Goal: Complete application form

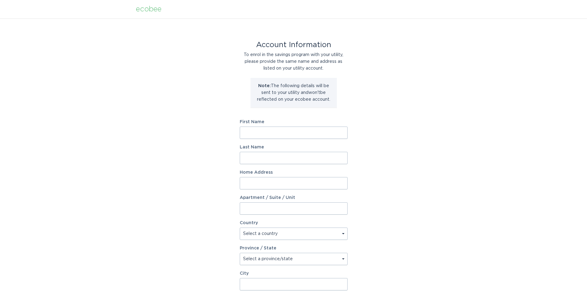
click at [300, 131] on input "First Name" at bounding box center [294, 133] width 108 height 12
type input "Sunpreet"
click at [281, 157] on input "Last Name" at bounding box center [294, 158] width 108 height 12
type input "Singh"
drag, startPoint x: 283, startPoint y: 194, endPoint x: 280, endPoint y: 186, distance: 8.0
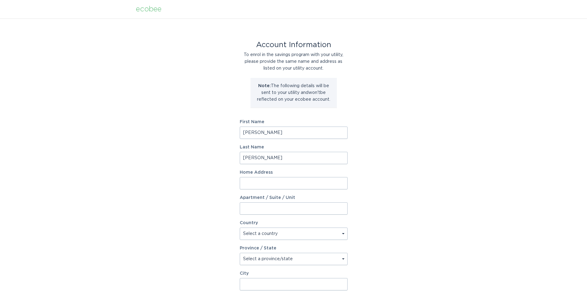
click at [280, 186] on input "Home Address" at bounding box center [294, 183] width 108 height 12
type input "77 Nassau Avenue"
type input "1"
select select "US"
select select "NY"
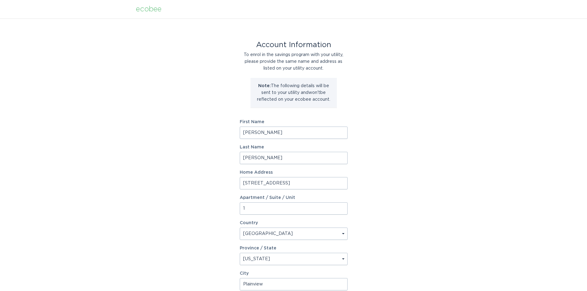
type input "Plainview"
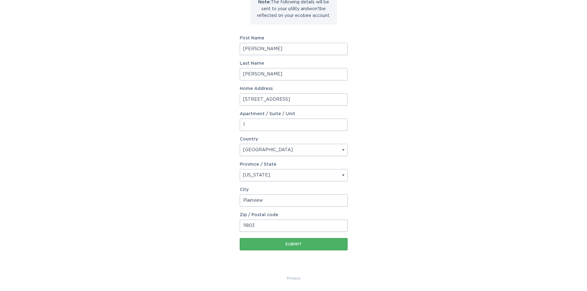
type input "11803"
click at [308, 240] on button "Submit" at bounding box center [294, 244] width 108 height 12
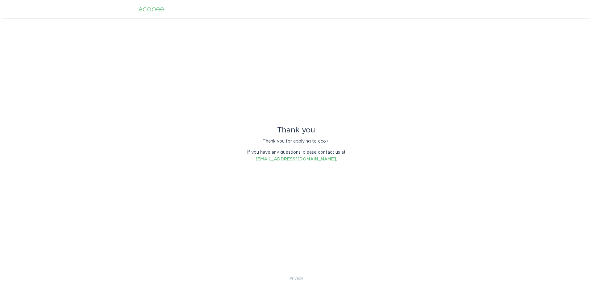
scroll to position [0, 0]
